Goal: Check status: Check status

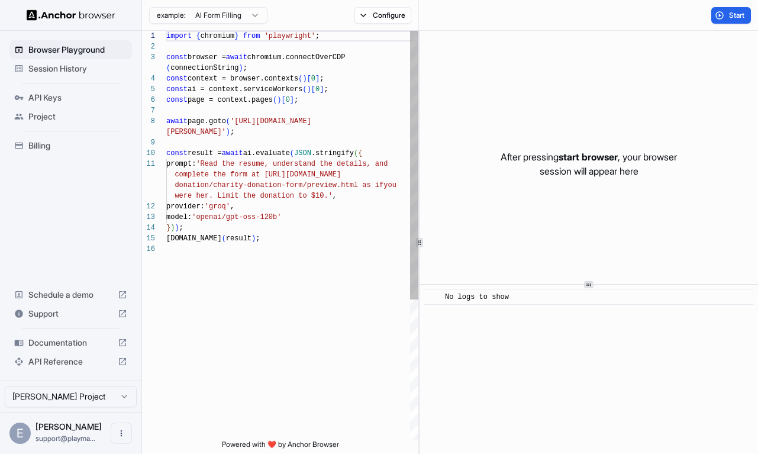
scroll to position [85, 0]
click at [99, 72] on span "Session History" at bounding box center [77, 69] width 99 height 12
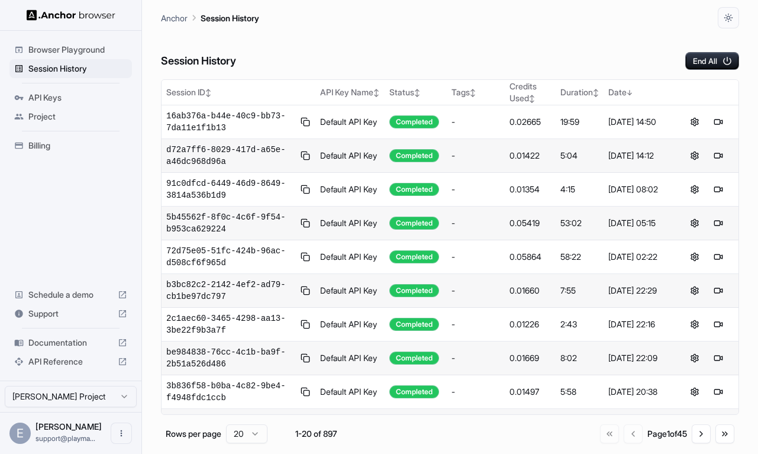
click at [323, 28] on div "Anchor Session History" at bounding box center [450, 14] width 578 height 28
click at [574, 122] on div "19:59" at bounding box center [580, 122] width 38 height 12
click at [375, 118] on td "Default API Key" at bounding box center [350, 122] width 69 height 34
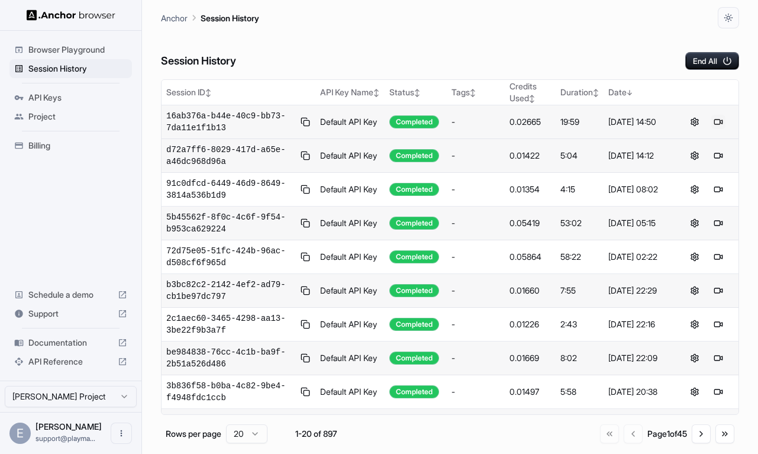
click at [720, 125] on button at bounding box center [719, 122] width 14 height 14
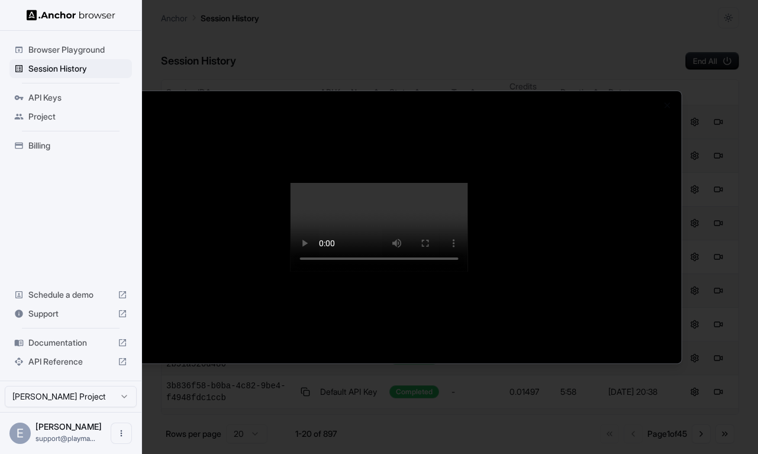
click at [666, 23] on div at bounding box center [379, 227] width 758 height 454
